Goal: Find specific page/section: Find specific page/section

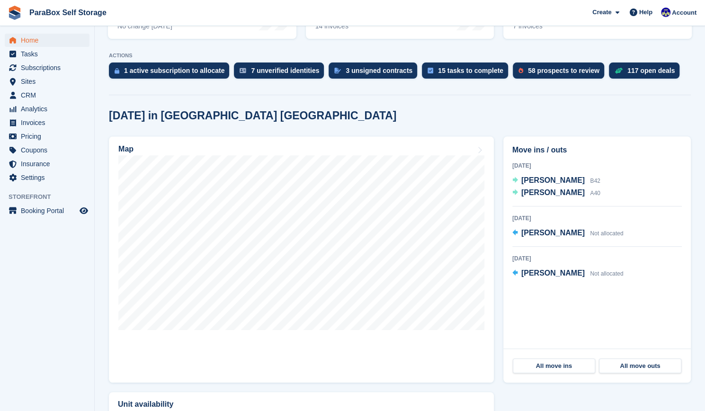
scroll to position [179, 0]
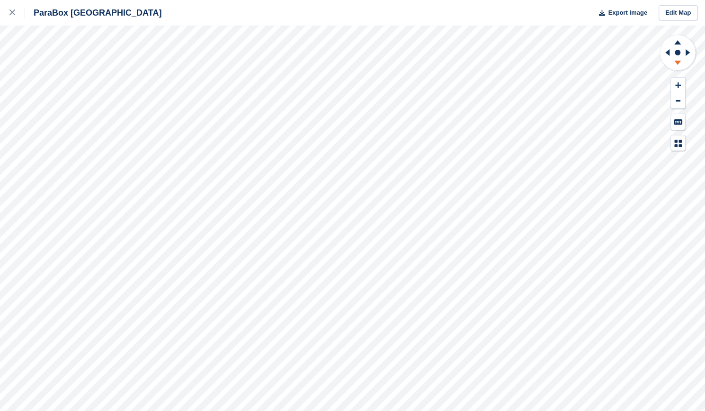
click at [678, 61] on icon at bounding box center [677, 63] width 7 height 4
click at [685, 51] on icon at bounding box center [689, 52] width 12 height 25
click at [677, 45] on icon at bounding box center [677, 41] width 25 height 12
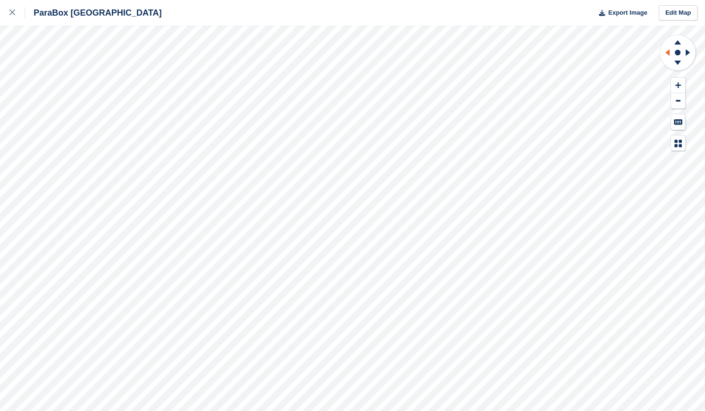
click at [667, 53] on icon at bounding box center [667, 52] width 4 height 7
click at [678, 85] on icon at bounding box center [678, 85] width 6 height 6
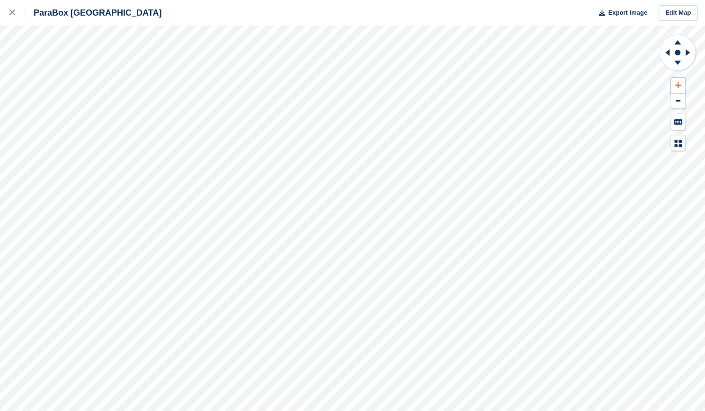
click at [678, 85] on icon at bounding box center [678, 85] width 6 height 6
click at [664, 50] on icon at bounding box center [666, 52] width 12 height 25
click at [676, 81] on button at bounding box center [678, 86] width 14 height 16
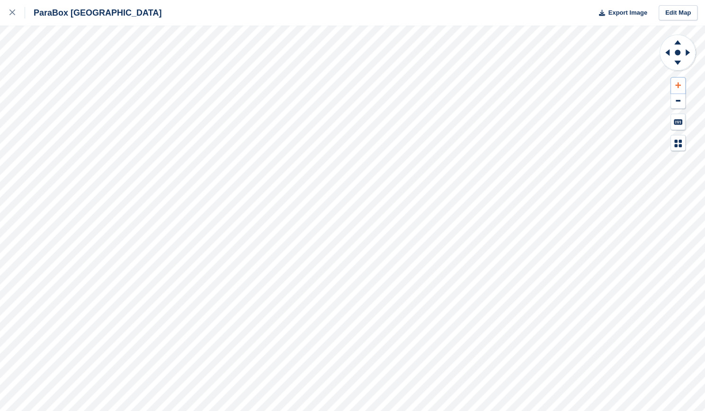
click at [676, 81] on button at bounding box center [678, 86] width 14 height 16
click at [678, 42] on icon at bounding box center [677, 42] width 7 height 4
click at [685, 53] on icon at bounding box center [689, 52] width 12 height 25
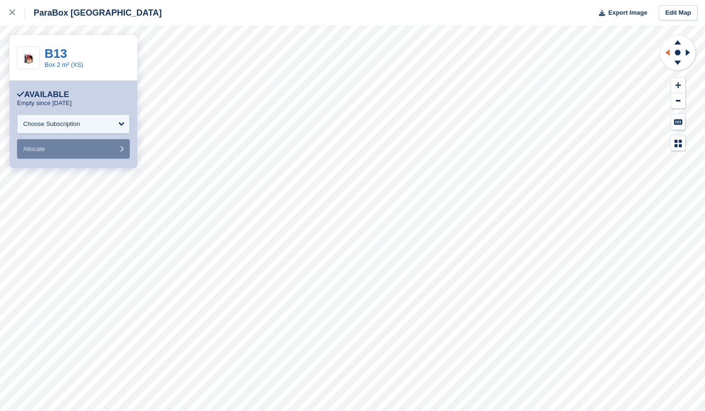
click at [667, 54] on icon at bounding box center [666, 52] width 12 height 25
click at [675, 64] on icon at bounding box center [677, 64] width 25 height 12
